Goal: Information Seeking & Learning: Learn about a topic

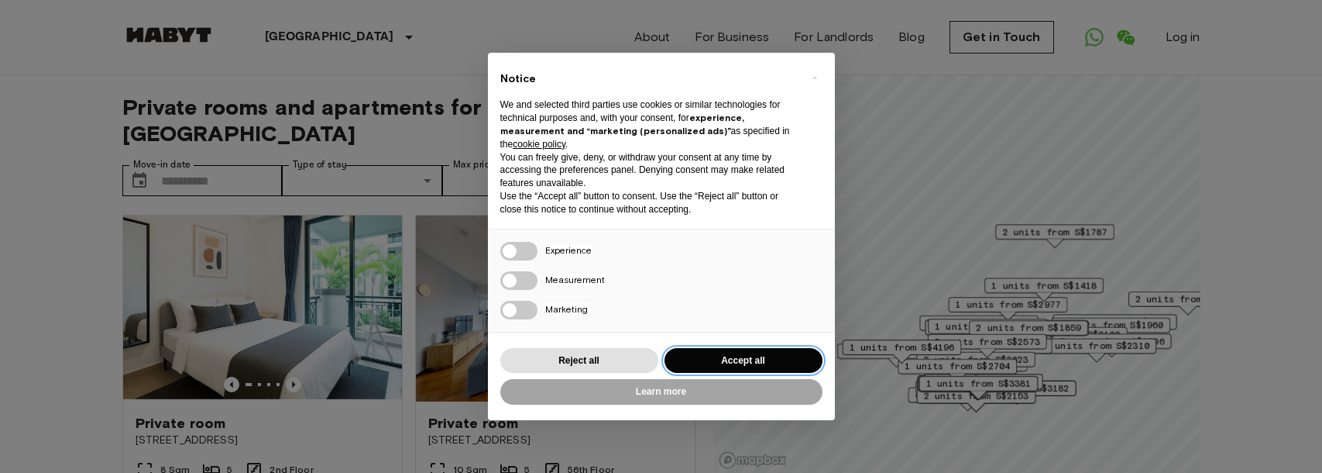
click at [741, 358] on button "Accept all" at bounding box center [744, 361] width 158 height 26
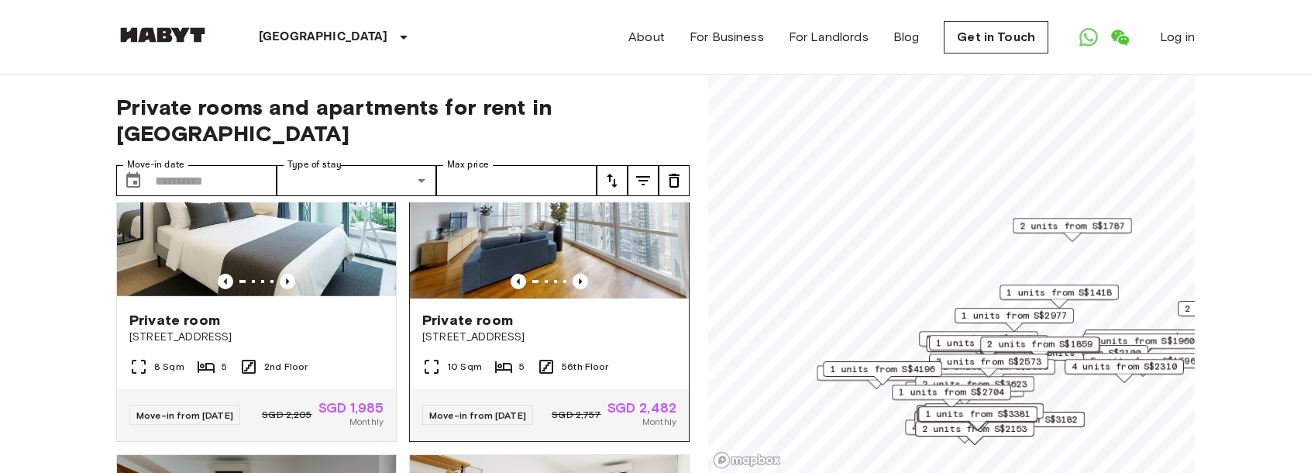
scroll to position [77, 0]
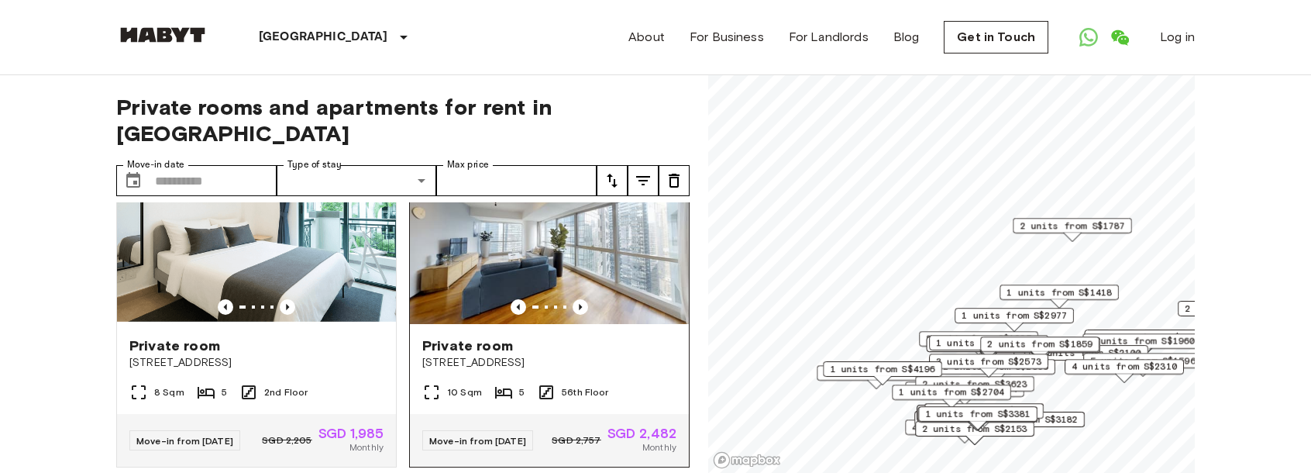
click at [542, 241] on img at bounding box center [549, 231] width 279 height 186
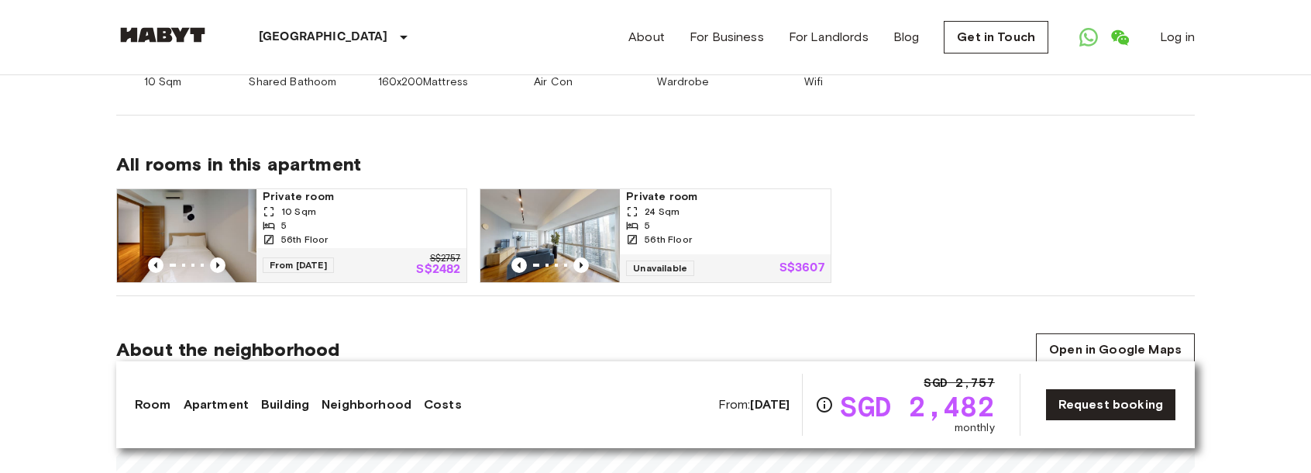
scroll to position [697, 0]
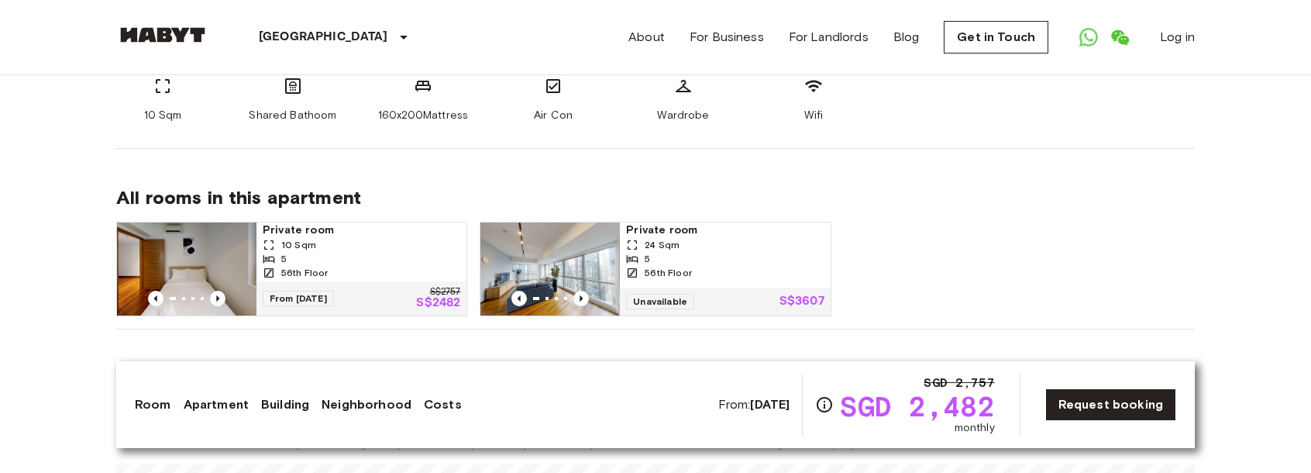
click at [554, 263] on img at bounding box center [549, 268] width 139 height 93
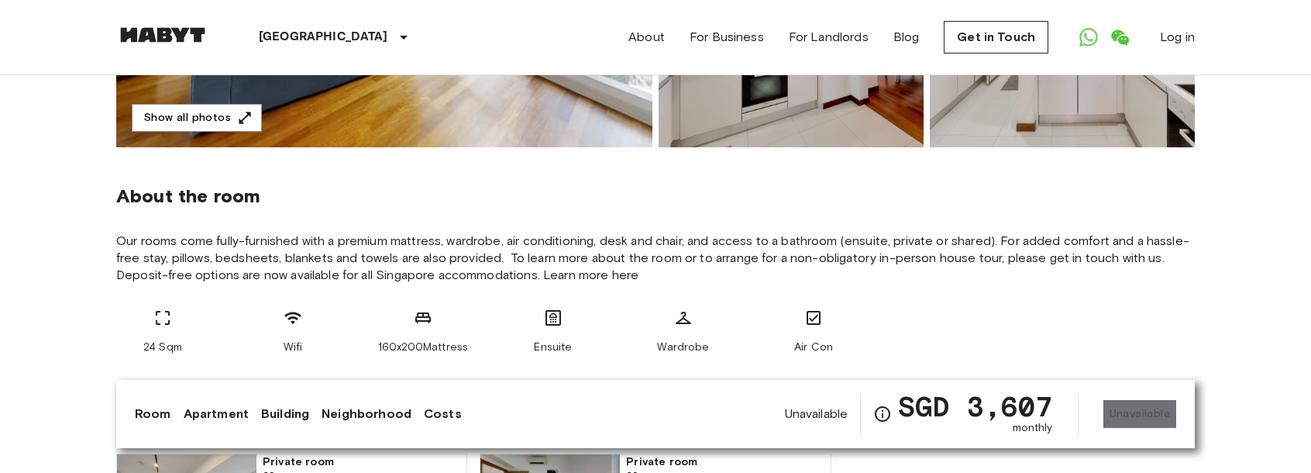
scroll to position [310, 0]
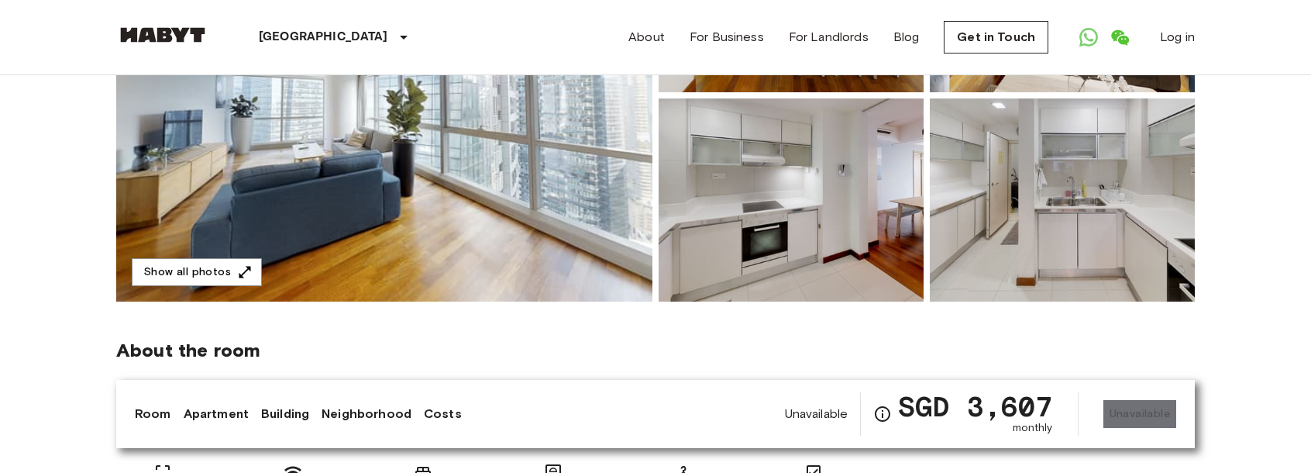
click at [383, 208] on img at bounding box center [384, 95] width 536 height 412
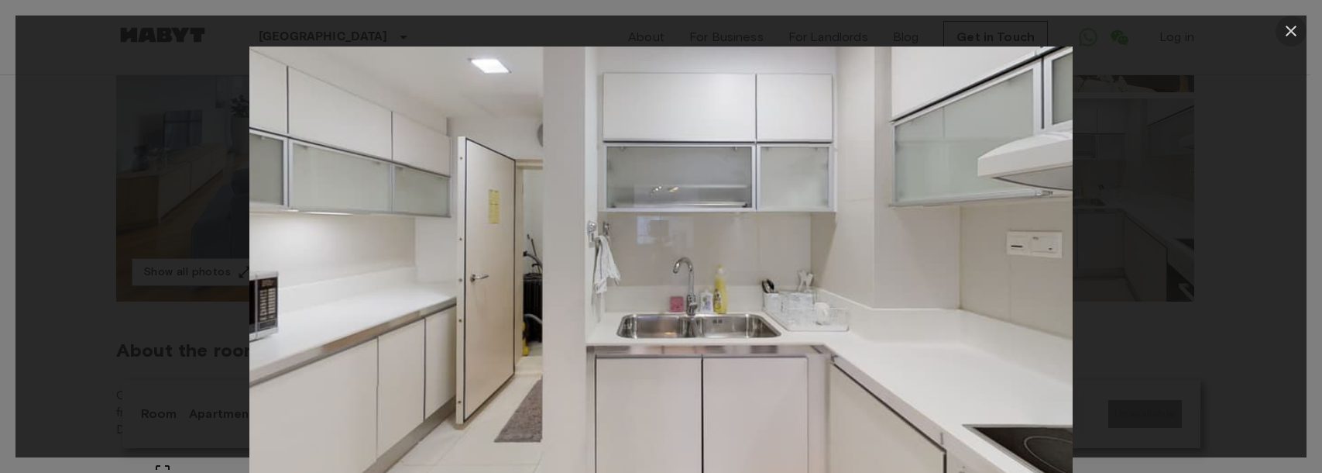
click at [1294, 25] on icon "button" at bounding box center [1291, 31] width 19 height 19
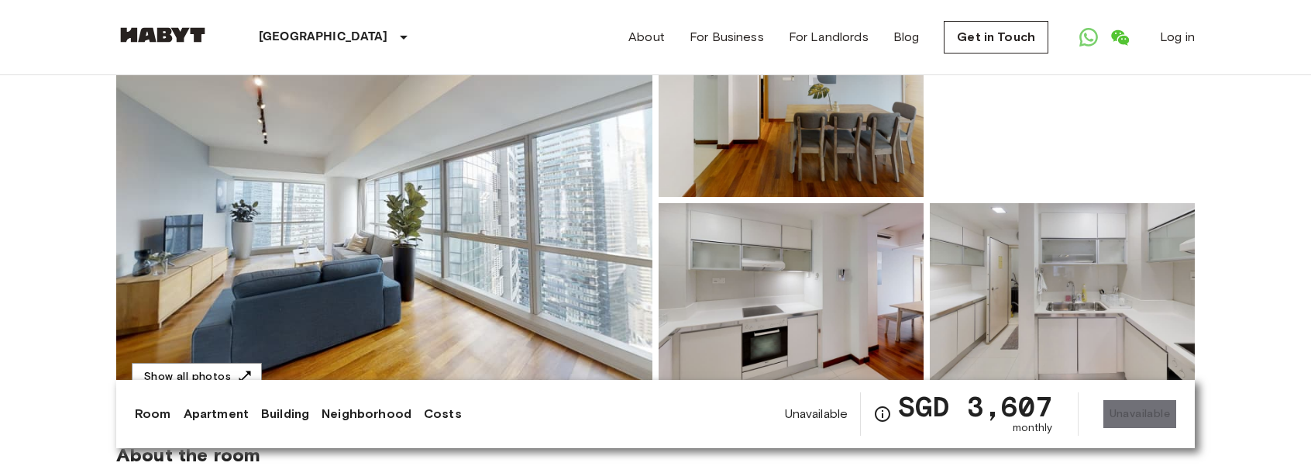
scroll to position [77, 0]
